Goal: Transaction & Acquisition: Purchase product/service

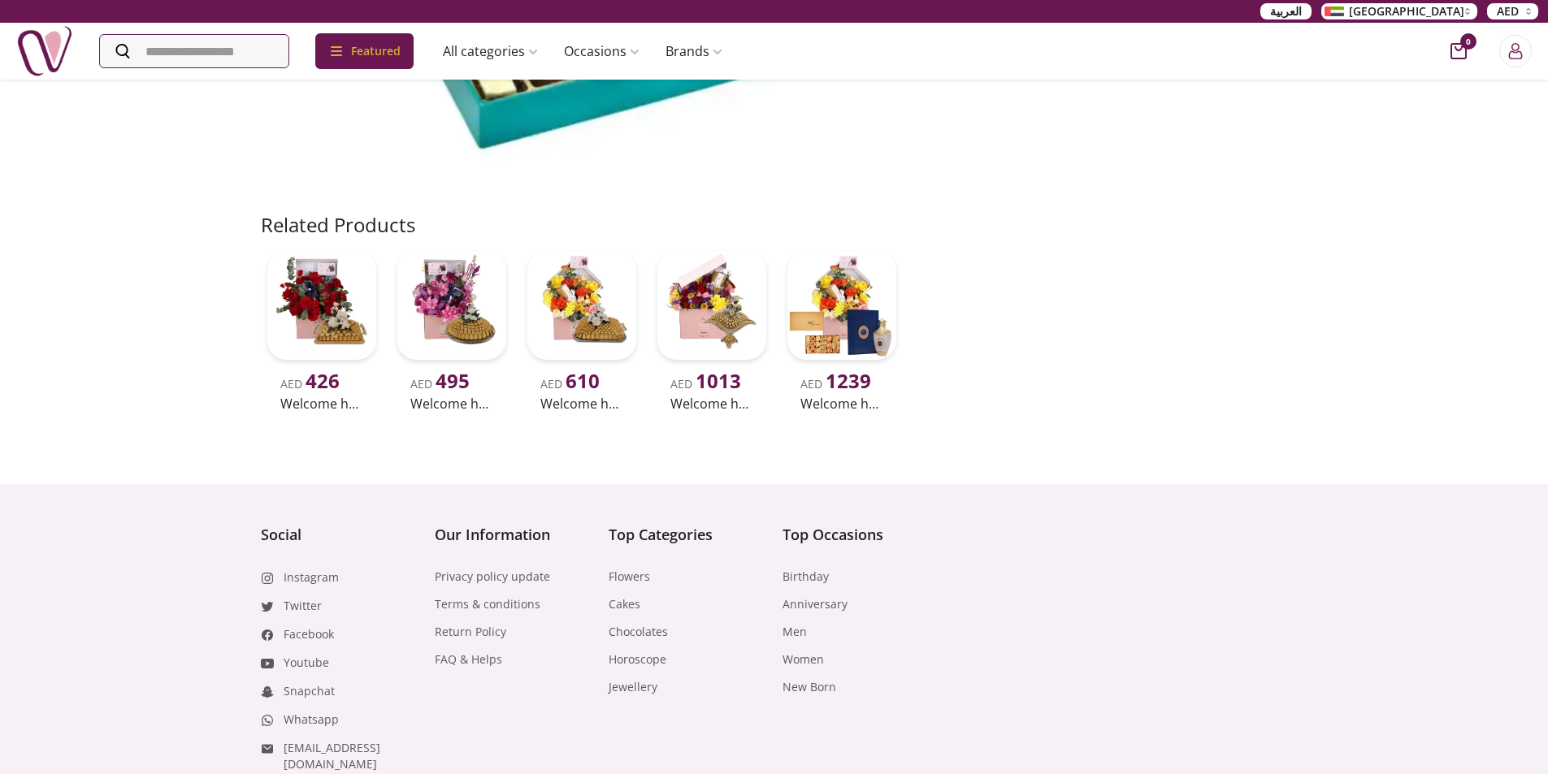
scroll to position [635, 0]
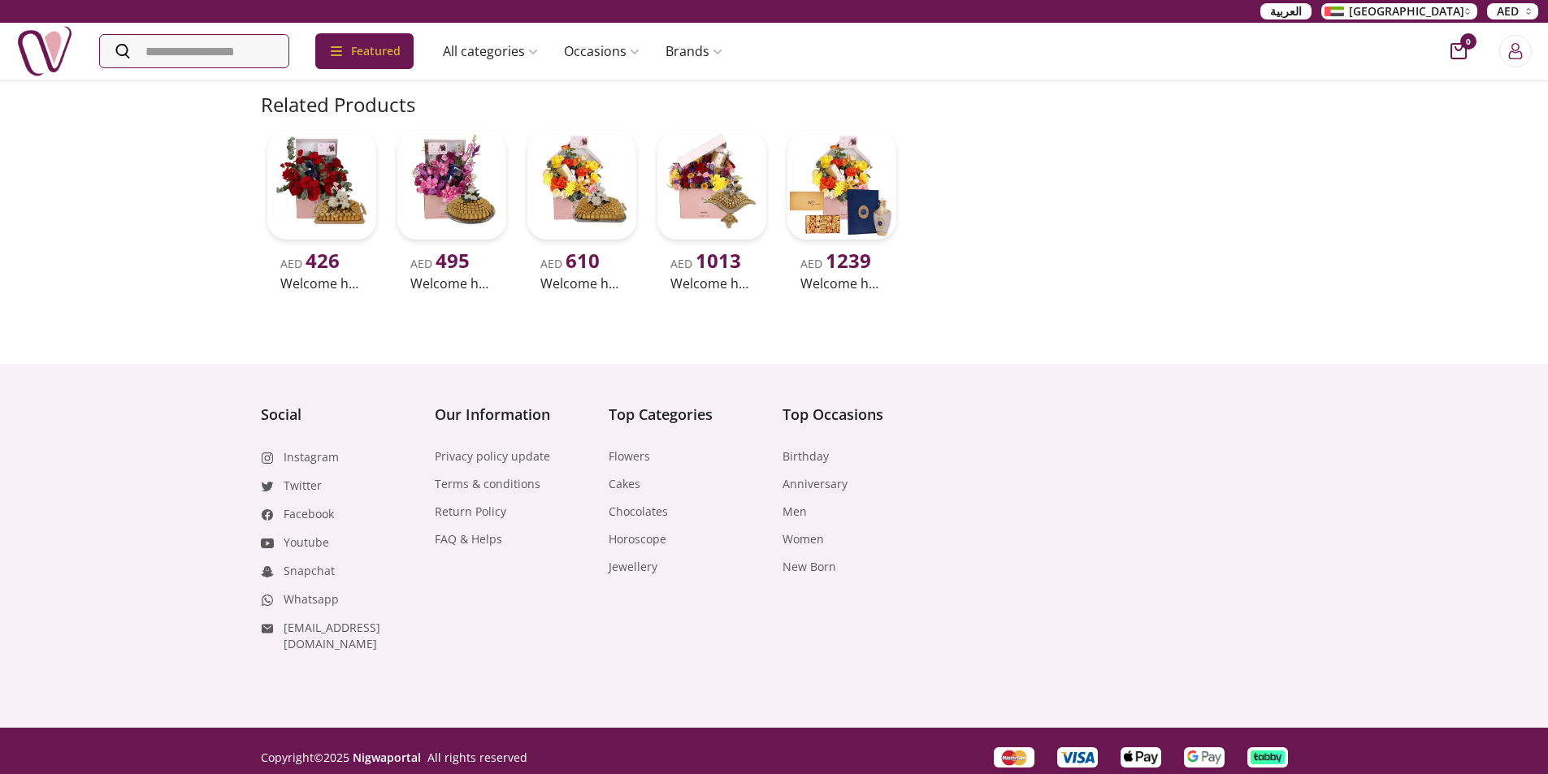
click at [798, 446] on div "Top Occasions Birthday Anniversary Men Women New Born" at bounding box center [861, 489] width 158 height 172
click at [802, 462] on link "Birthday" at bounding box center [805, 456] width 46 height 16
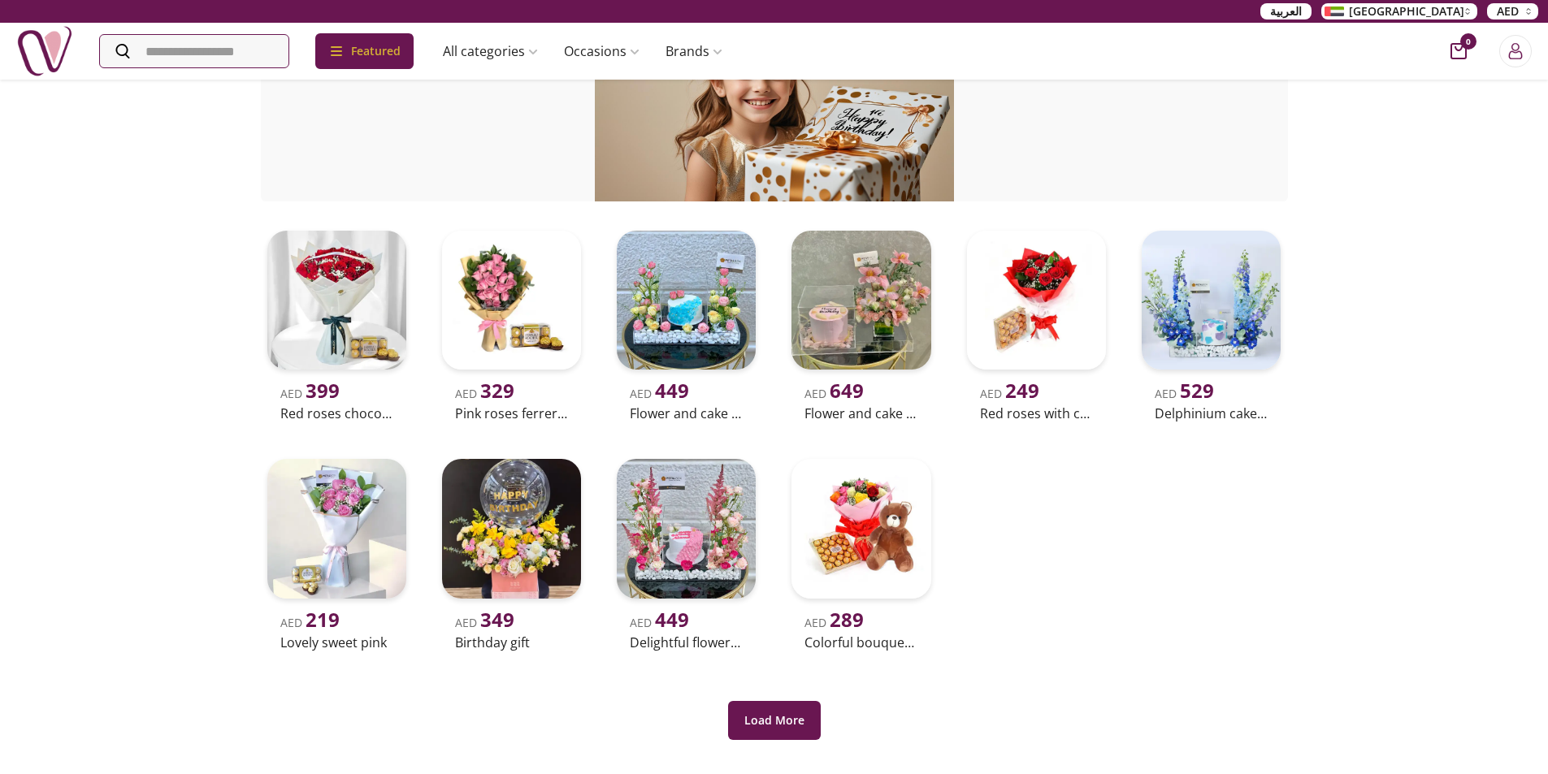
scroll to position [162, 0]
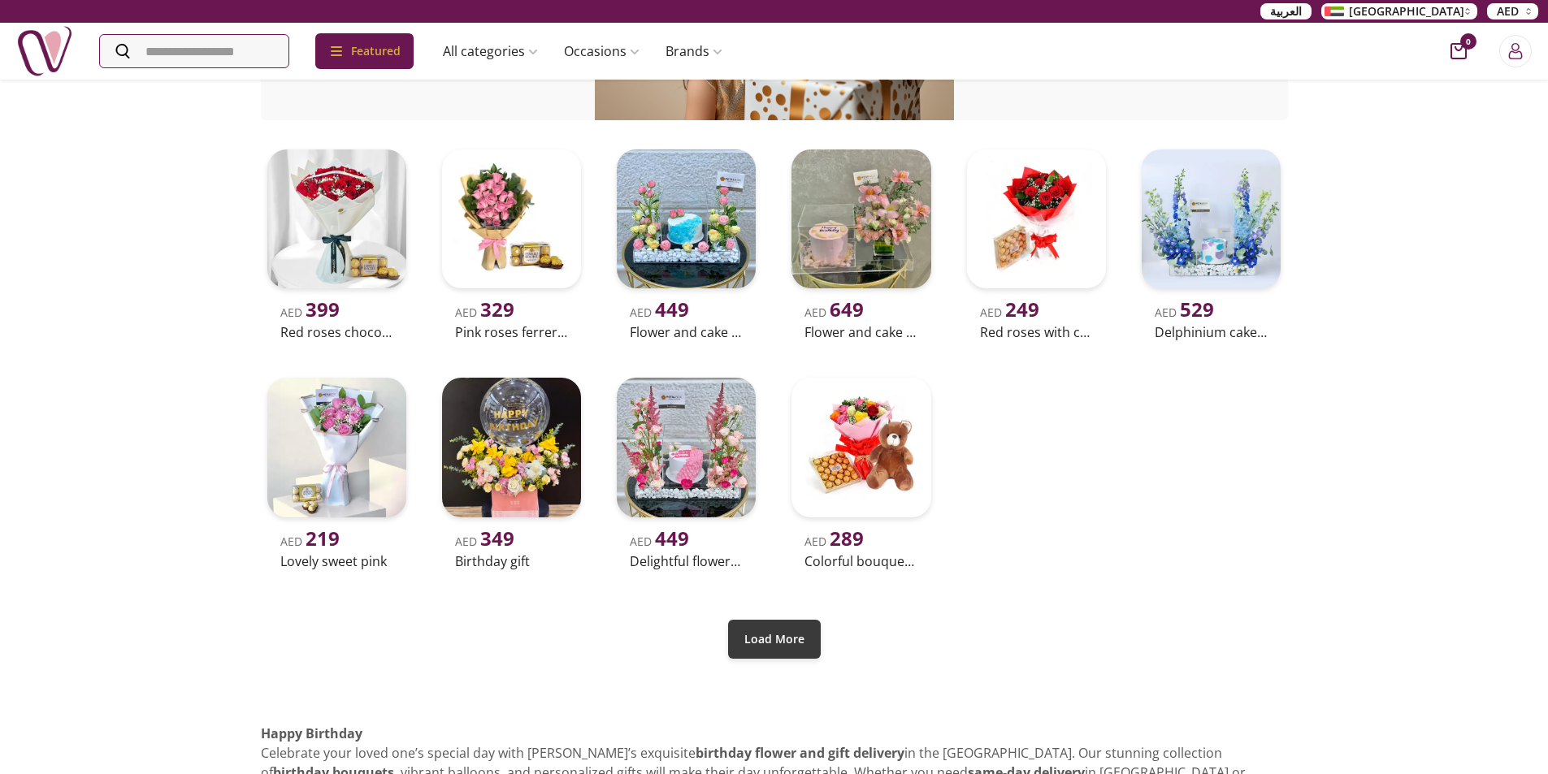
click at [792, 630] on button "Load More" at bounding box center [774, 639] width 93 height 39
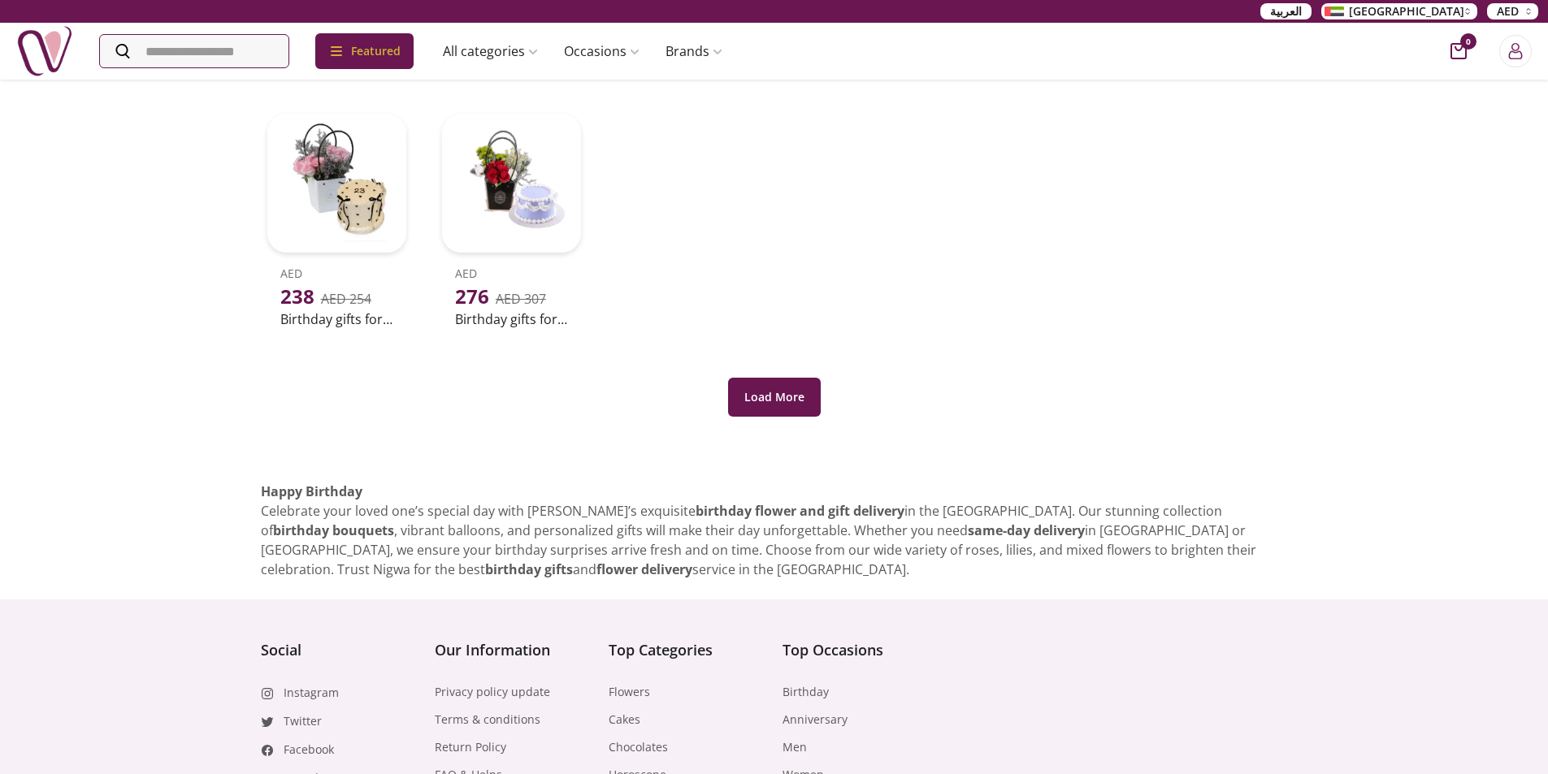
scroll to position [894, 0]
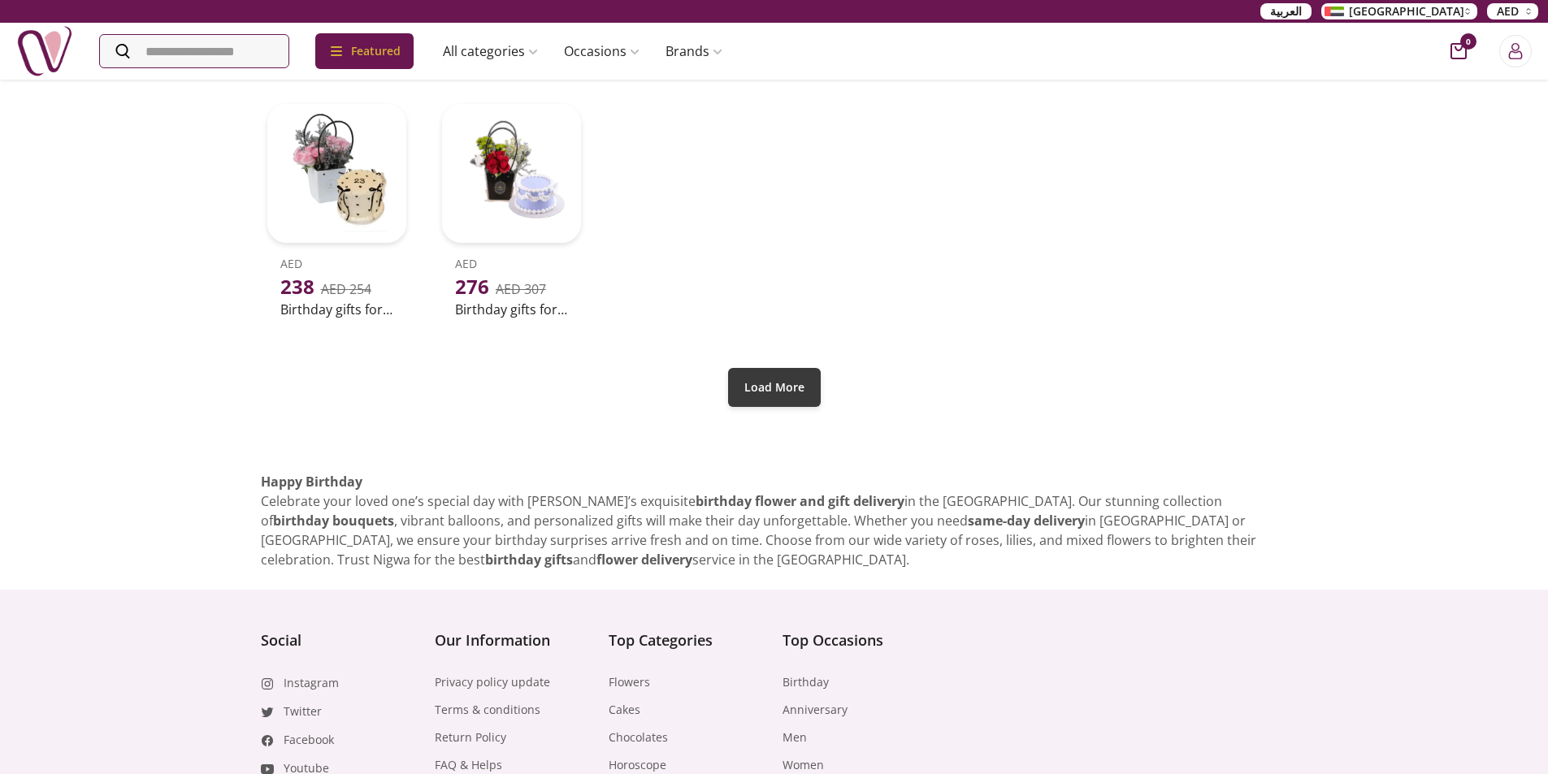
click at [783, 377] on button "Load More" at bounding box center [774, 387] width 93 height 39
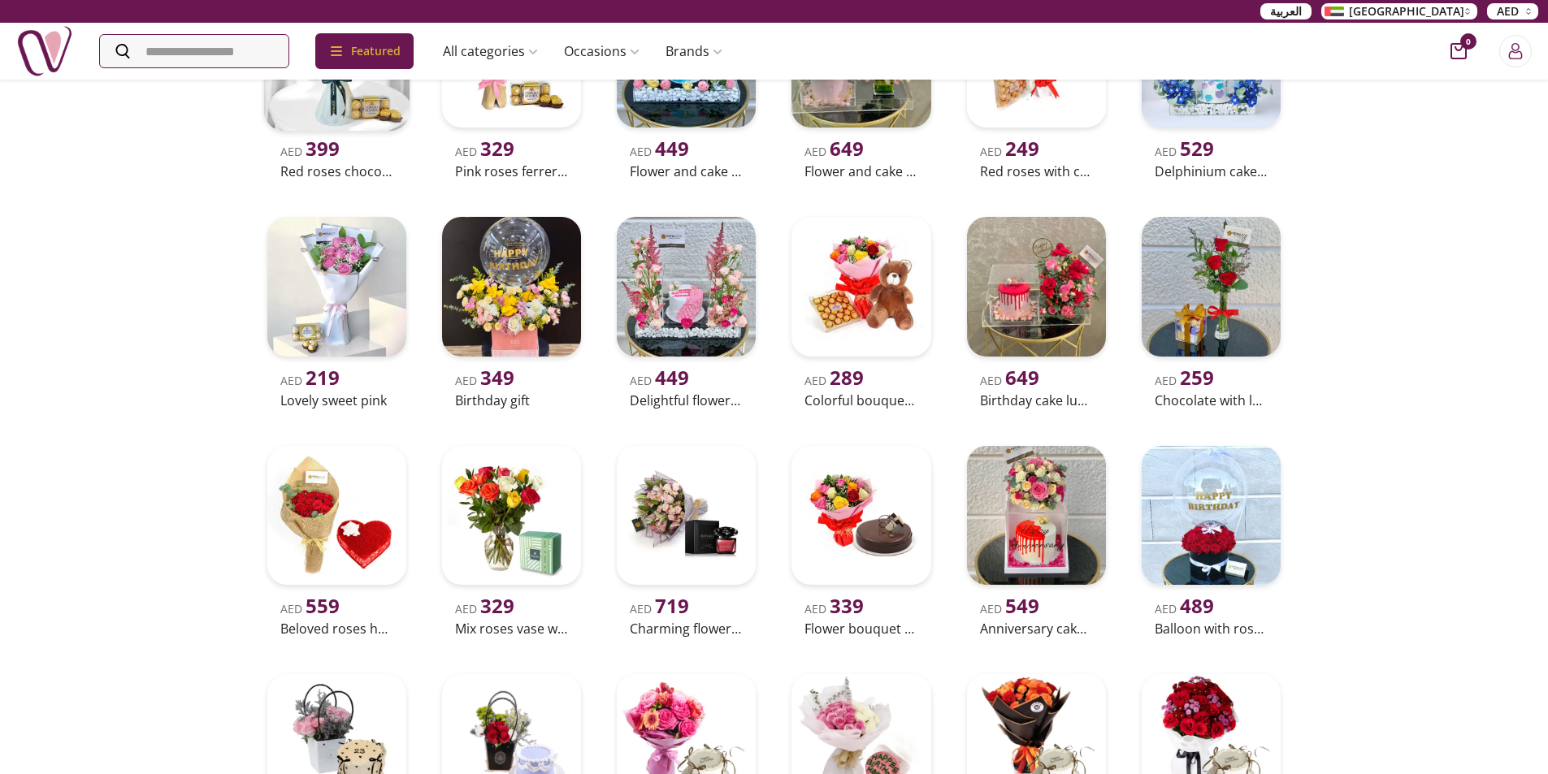
scroll to position [244, 0]
